Goal: Entertainment & Leisure: Consume media (video, audio)

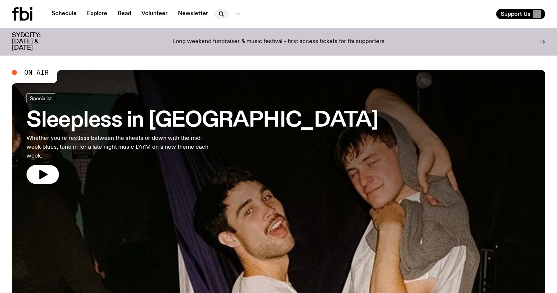
click at [217, 15] on icon "button" at bounding box center [221, 14] width 9 height 9
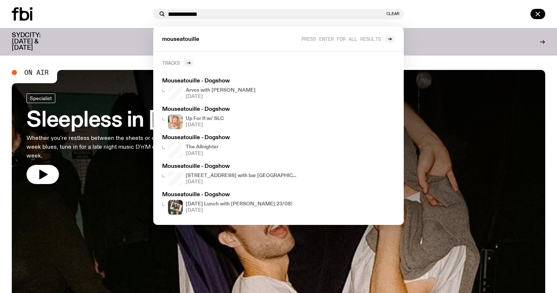
type input "**********"
click at [185, 65] on div at bounding box center [188, 62] width 10 height 7
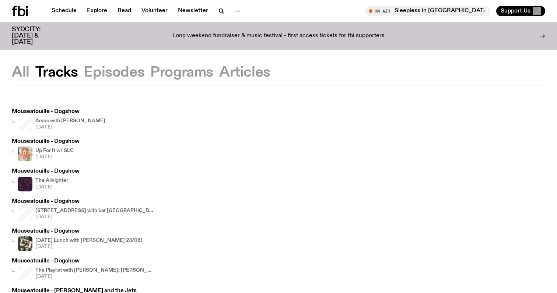
scroll to position [6, 0]
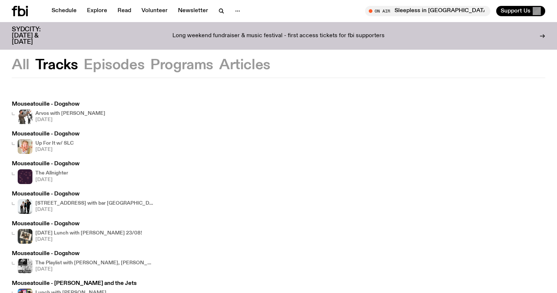
click at [60, 174] on h4 "The Allnighter" at bounding box center [51, 173] width 33 height 5
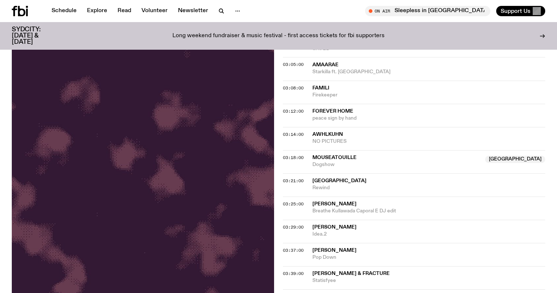
scroll to position [229, 0]
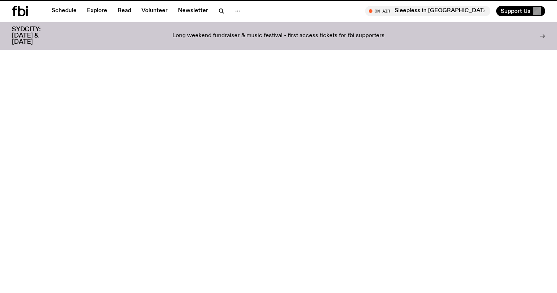
scroll to position [6, 0]
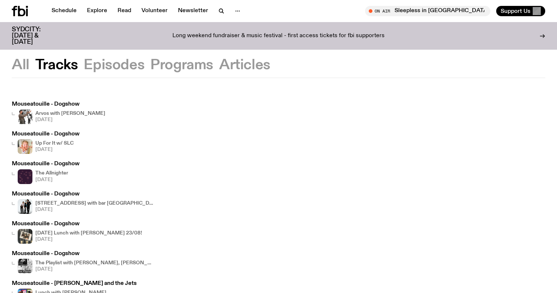
click at [56, 137] on h3 "Mouseatouille - Dogshow" at bounding box center [46, 135] width 68 height 6
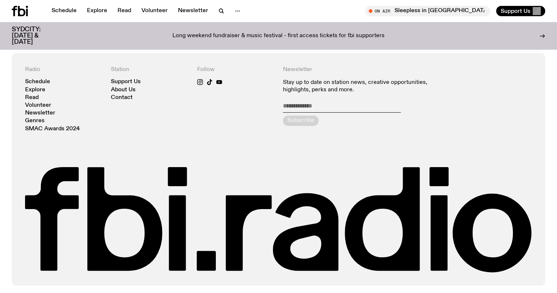
scroll to position [1228, 0]
